Goal: Information Seeking & Learning: Learn about a topic

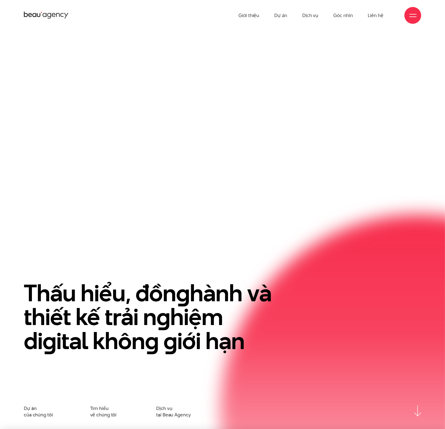
click at [410, 18] on div at bounding box center [412, 15] width 7 height 7
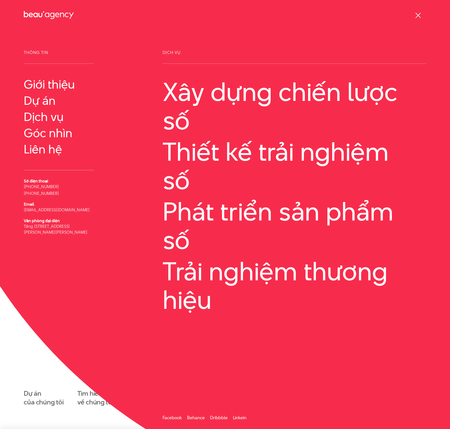
click at [417, 15] on span at bounding box center [418, 15] width 5 height 5
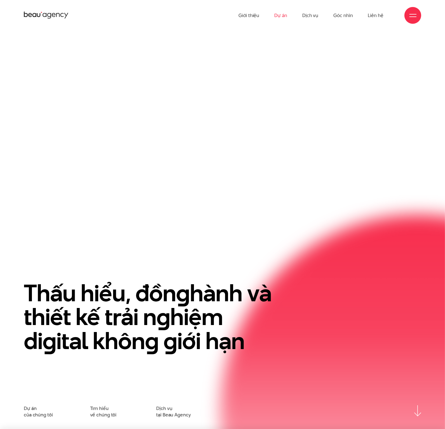
click at [284, 16] on link "Dự án" at bounding box center [280, 15] width 13 height 31
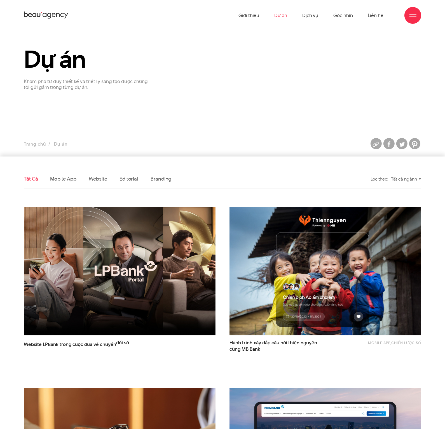
click at [252, 189] on ul "Tất cả Mobile app Website Editorial Branding" at bounding box center [172, 179] width 296 height 20
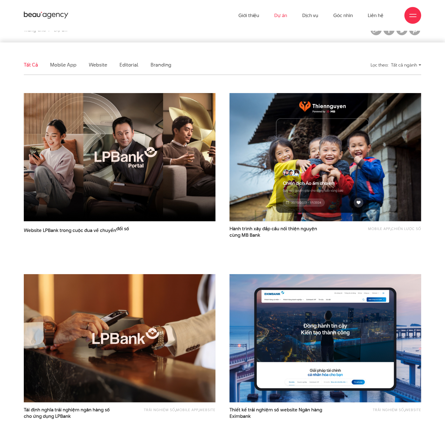
scroll to position [199, 0]
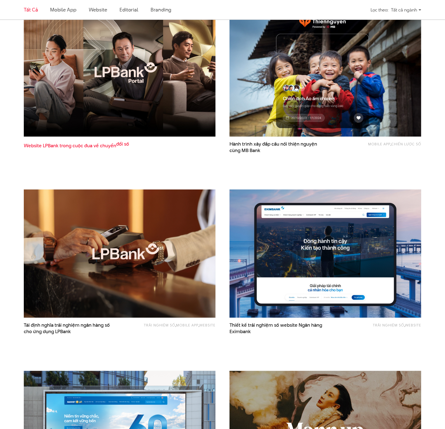
click at [103, 155] on span "Website LPBank trong cuộc đua về chuyển đổi số" at bounding box center [76, 148] width 105 height 14
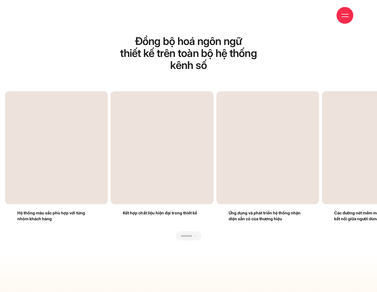
drag, startPoint x: 280, startPoint y: 147, endPoint x: 116, endPoint y: 155, distance: 164.6
click at [116, 241] on div at bounding box center [188, 241] width 366 height 0
click at [172, 153] on div "Previous slide" at bounding box center [96, 165] width 183 height 149
click at [102, 151] on div "Previous slide" at bounding box center [96, 165] width 183 height 149
click at [314, 152] on div "Next slide" at bounding box center [279, 165] width 183 height 149
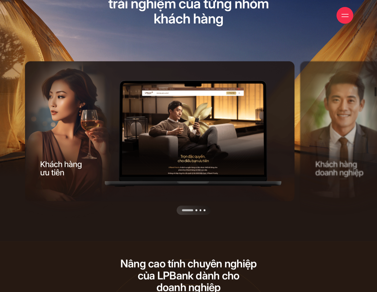
click at [259, 159] on div "Next slide" at bounding box center [229, 138] width 136 height 154
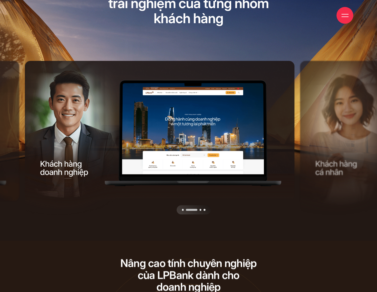
click at [259, 159] on div "Next slide" at bounding box center [229, 138] width 136 height 154
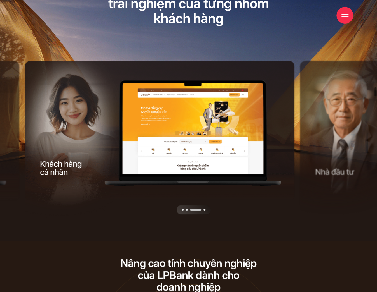
click at [259, 159] on div "Next slide" at bounding box center [229, 138] width 136 height 154
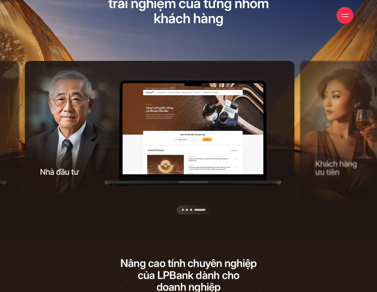
click at [259, 159] on div "Next slide" at bounding box center [229, 138] width 136 height 154
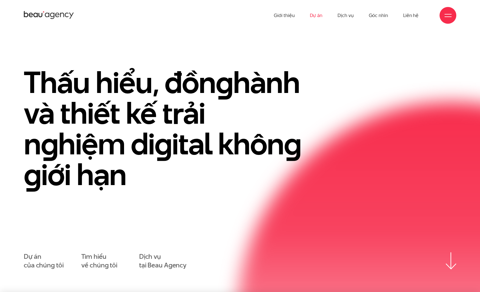
click at [318, 15] on link "Dự án" at bounding box center [316, 15] width 13 height 31
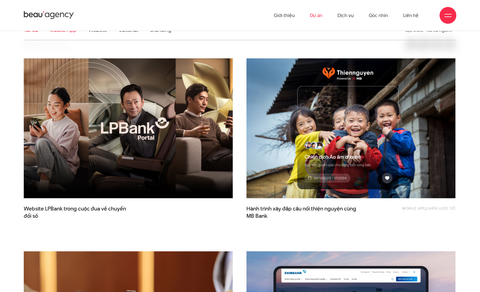
click at [64, 31] on link "Mobile app" at bounding box center [63, 30] width 26 height 7
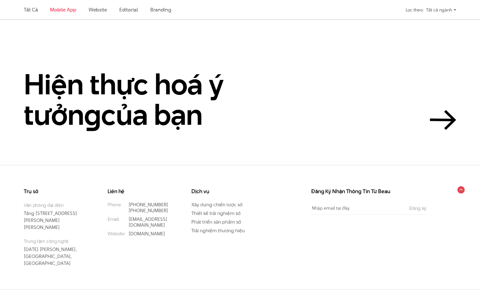
scroll to position [431, 0]
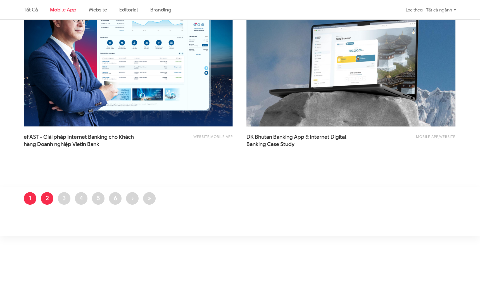
click at [46, 200] on link "Trang 2" at bounding box center [47, 198] width 13 height 13
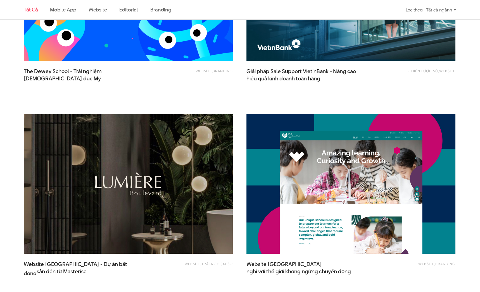
scroll to position [456, 0]
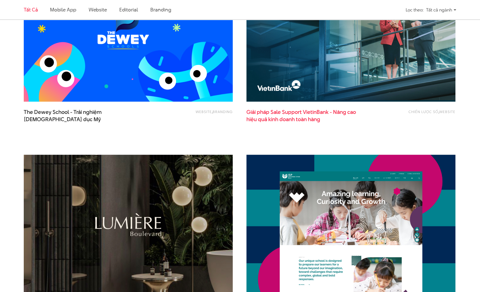
click at [314, 119] on span "hiệu quả kinh doanh toàn hàng" at bounding box center [284, 119] width 74 height 7
